Goal: Information Seeking & Learning: Learn about a topic

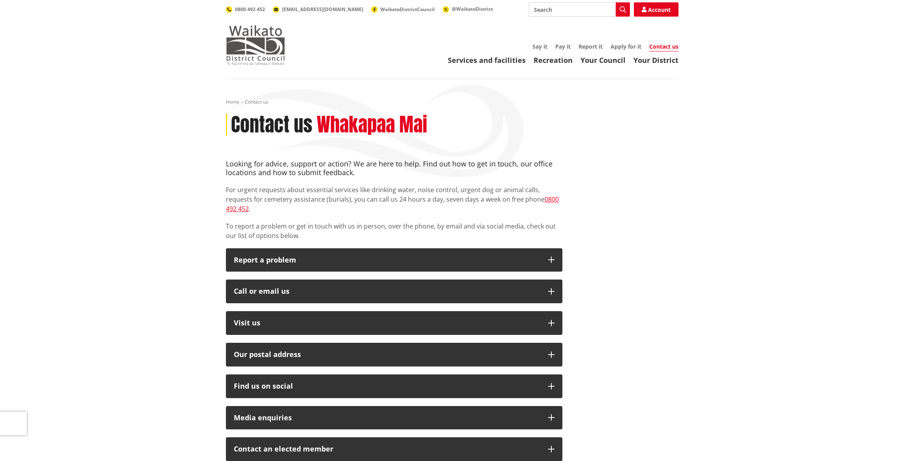
click at [260, 47] on img at bounding box center [255, 45] width 59 height 40
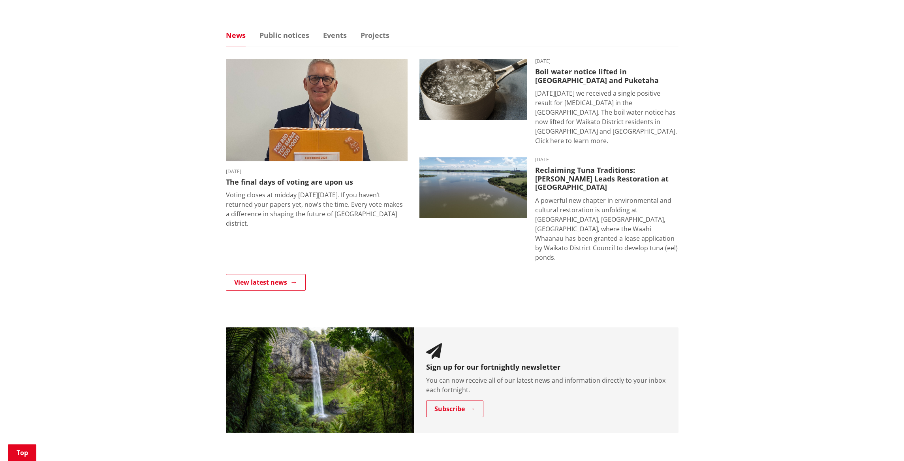
scroll to position [474, 0]
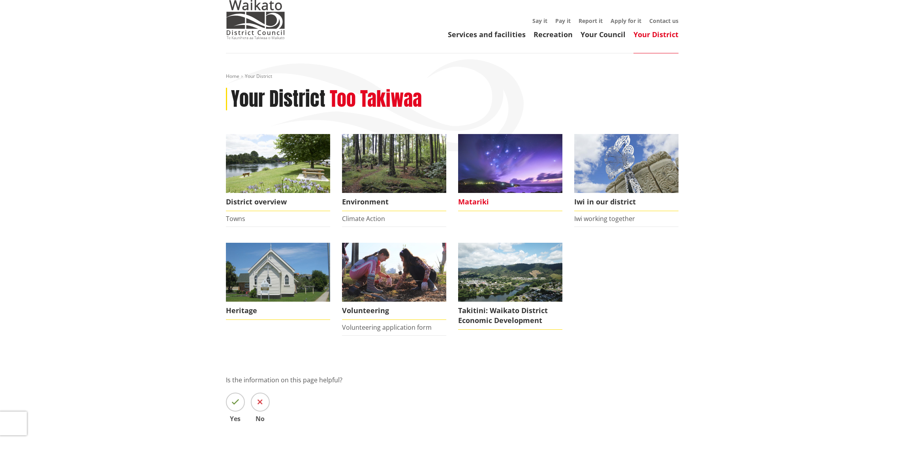
scroll to position [40, 0]
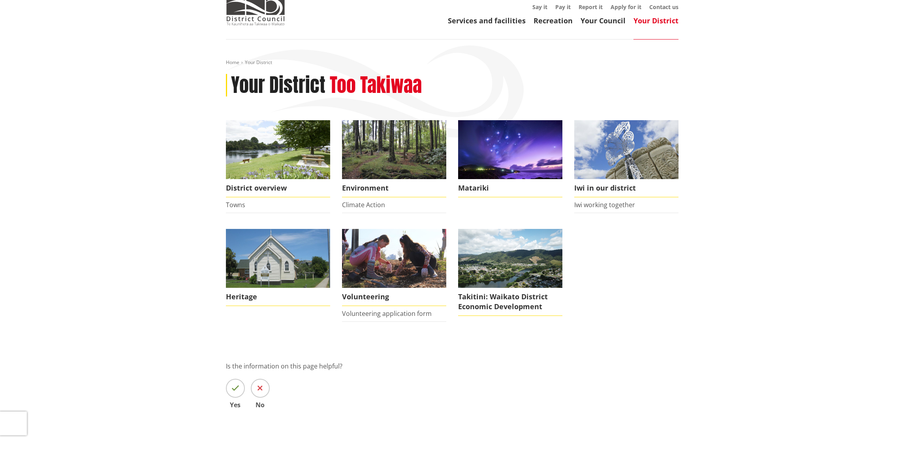
click at [392, 92] on h2 "Too Takiwaa" at bounding box center [376, 85] width 92 height 23
click at [469, 108] on div "Home Your District Your District Too Takiwaa District overview Towns Environmen…" at bounding box center [452, 245] width 465 height 372
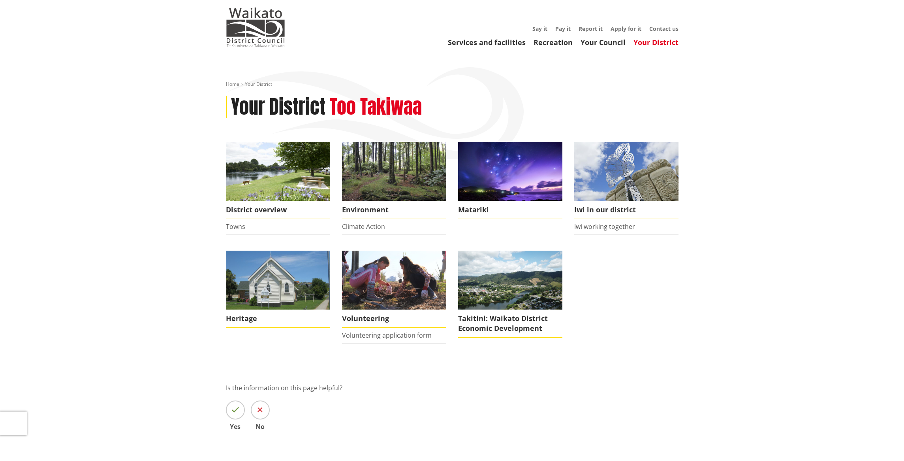
scroll to position [0, 0]
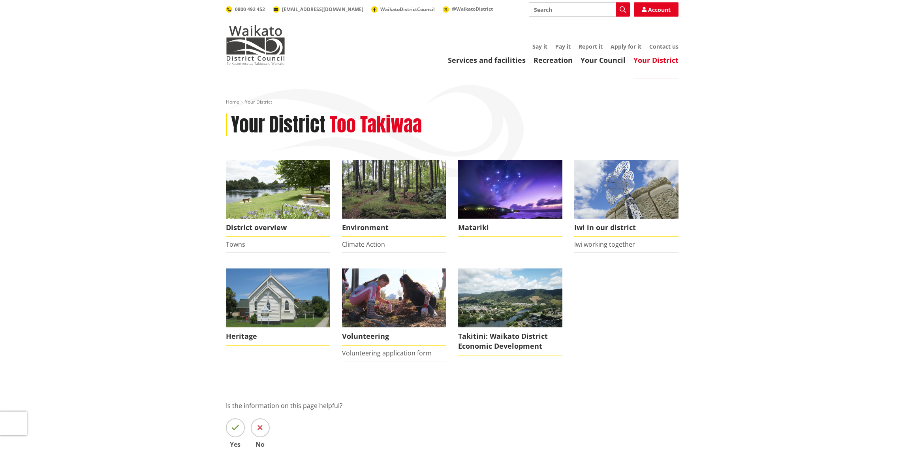
click at [559, 10] on input "Search" at bounding box center [579, 9] width 101 height 14
click at [535, 9] on input "Search" at bounding box center [579, 9] width 101 height 14
type input "planning"
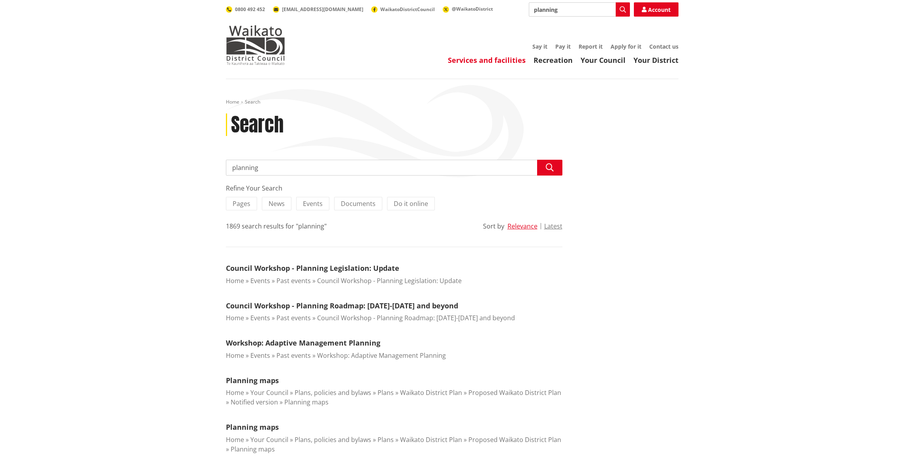
click at [487, 61] on link "Services and facilities" at bounding box center [487, 59] width 78 height 9
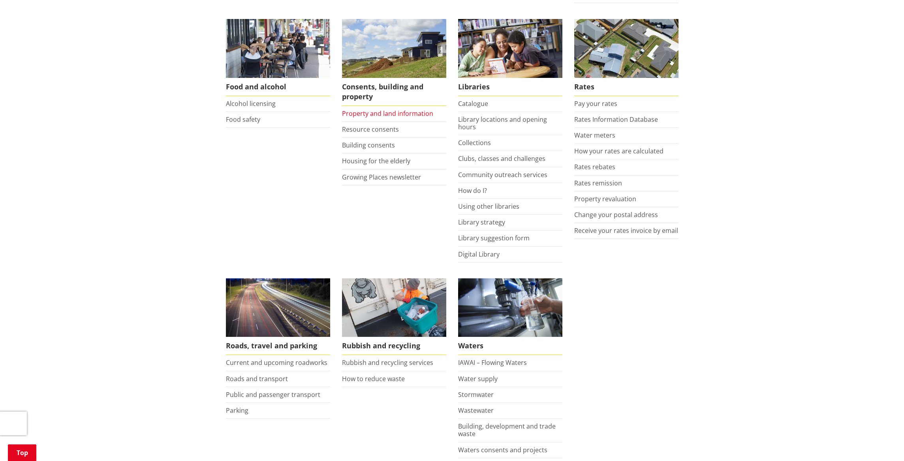
scroll to position [316, 0]
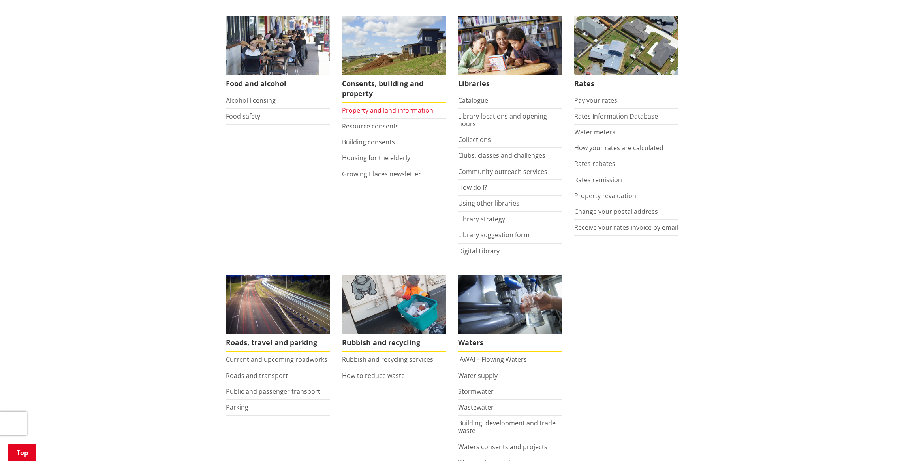
click at [398, 109] on link "Property and land information" at bounding box center [387, 110] width 91 height 9
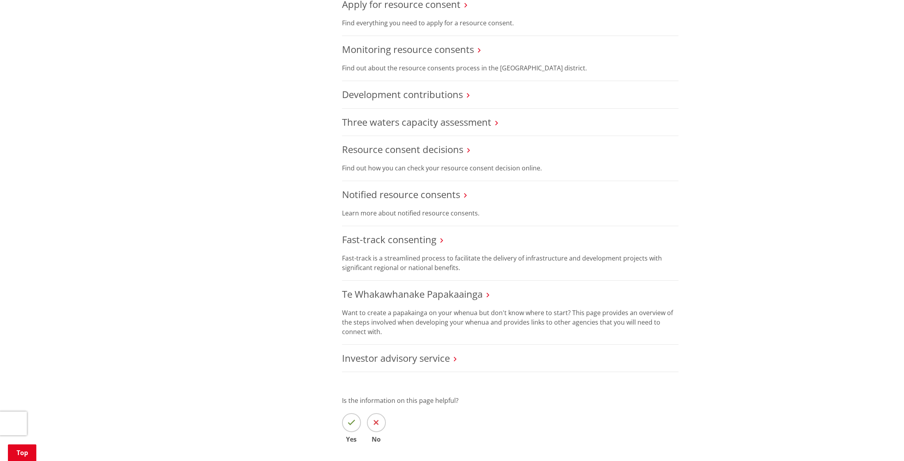
scroll to position [593, 0]
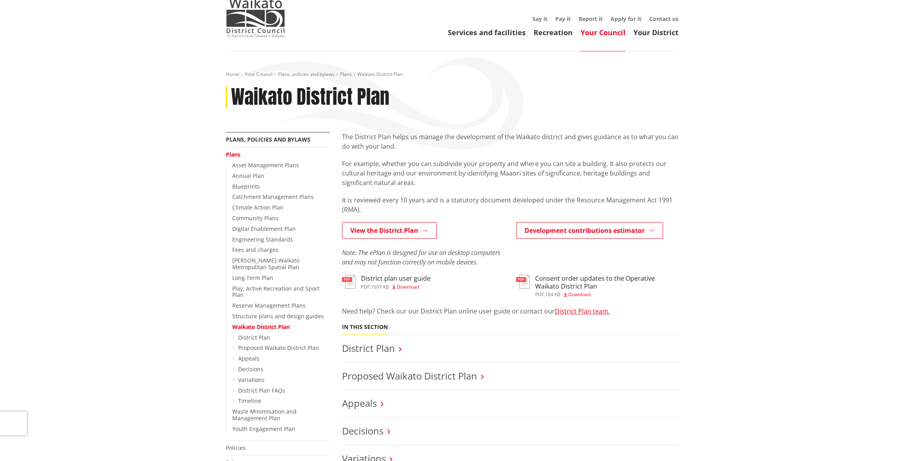
scroll to position [40, 0]
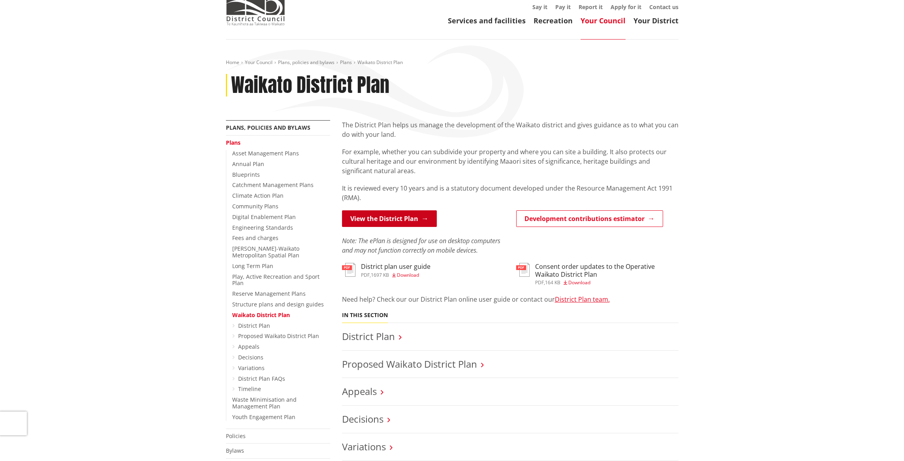
click at [388, 220] on link "View the District Plan" at bounding box center [389, 218] width 95 height 17
